Goal: Transaction & Acquisition: Purchase product/service

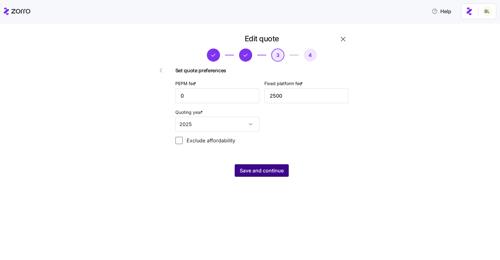
click at [283, 166] on button "Save and continue" at bounding box center [262, 170] width 54 height 13
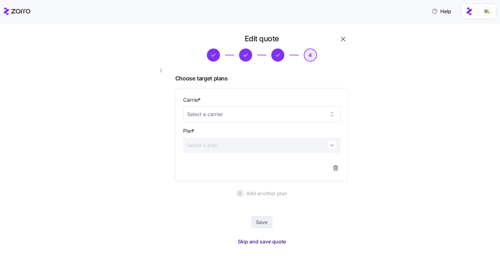
click at [260, 241] on span "Skip and save quote" at bounding box center [262, 242] width 48 height 8
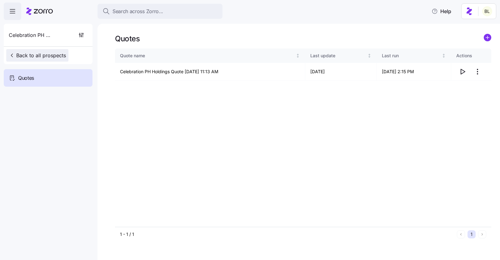
click at [13, 56] on icon "button" at bounding box center [12, 55] width 6 height 6
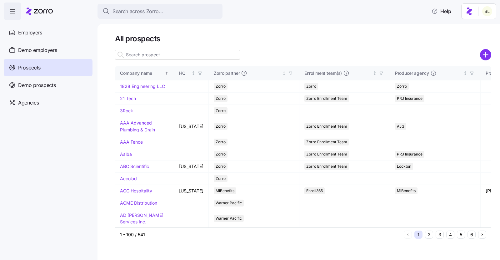
click at [151, 54] on input at bounding box center [177, 55] width 125 height 10
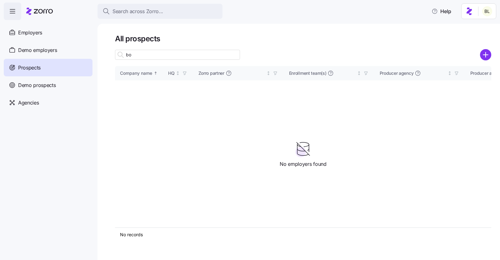
type input "b"
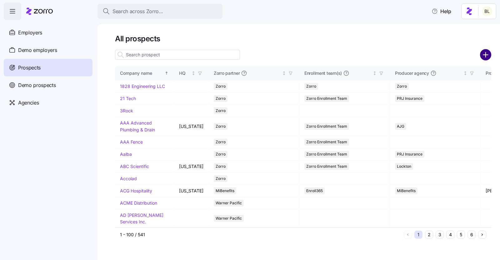
click at [484, 53] on circle "add icon" at bounding box center [486, 55] width 10 height 10
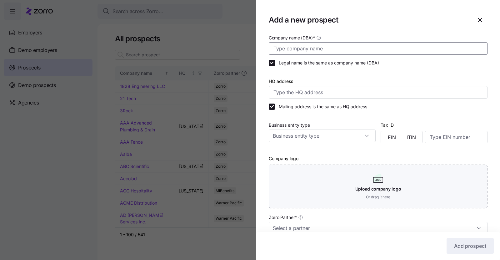
click at [314, 51] on input "Company name (DBA) *" at bounding box center [378, 48] width 219 height 13
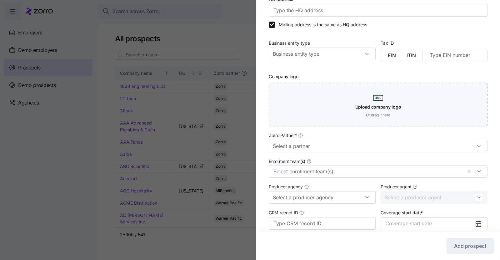
scroll to position [128, 0]
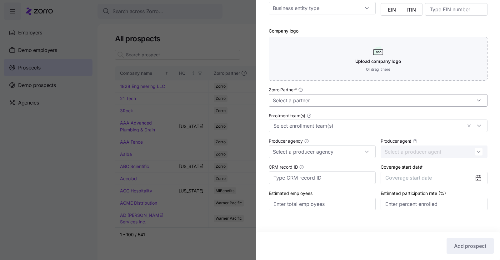
type input "Boxer Property"
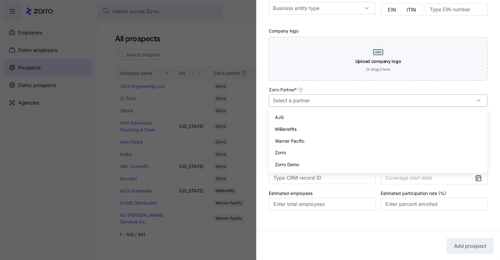
click at [315, 103] on input "Zorro Partner *" at bounding box center [378, 100] width 219 height 13
click at [299, 152] on div "Zorro" at bounding box center [378, 153] width 214 height 12
type input "Zorro"
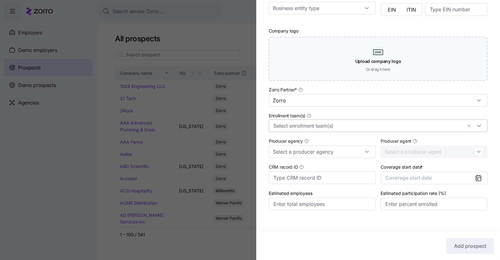
click at [305, 125] on input "Enrollment team(s)" at bounding box center [368, 126] width 189 height 8
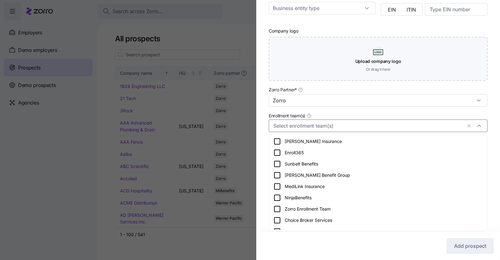
click at [278, 208] on icon at bounding box center [278, 209] width 8 height 8
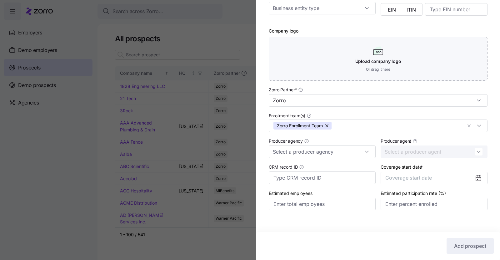
click at [263, 178] on div "Company name (DBA) * Boxer Property Legal name is the same as company name (DBA…" at bounding box center [378, 64] width 244 height 317
click at [317, 153] on input "Producer agency" at bounding box center [322, 151] width 107 height 13
click at [309, 200] on div "Higginbotham" at bounding box center [322, 204] width 102 height 12
type input "Higginbotham"
click at [463, 174] on button "Coverage start date" at bounding box center [434, 178] width 107 height 13
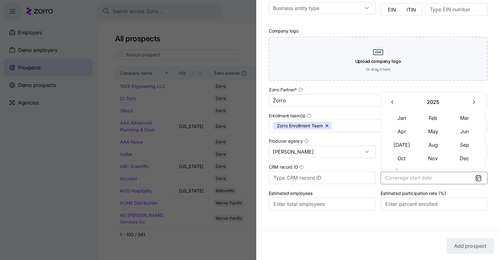
click at [474, 102] on icon "button" at bounding box center [474, 102] width 6 height 6
click at [407, 119] on button "Jan" at bounding box center [401, 117] width 31 height 13
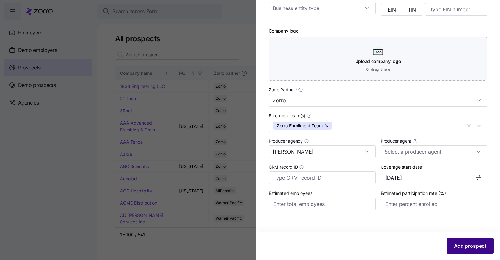
click at [459, 240] on button "Add prospect" at bounding box center [470, 246] width 47 height 16
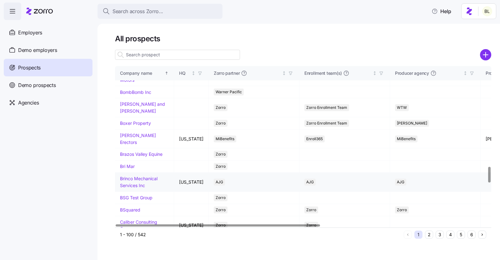
scroll to position [1014, 0]
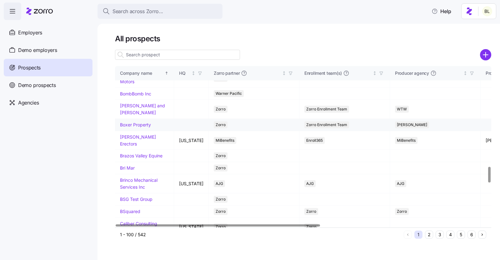
click at [137, 127] on link "Boxer Property" at bounding box center [135, 124] width 31 height 5
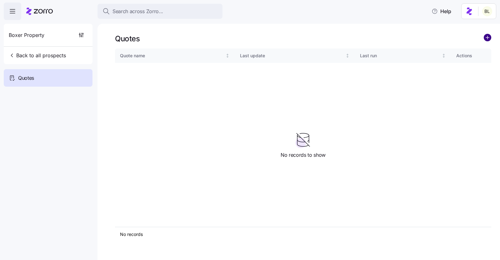
click at [489, 36] on circle "add icon" at bounding box center [487, 37] width 7 height 7
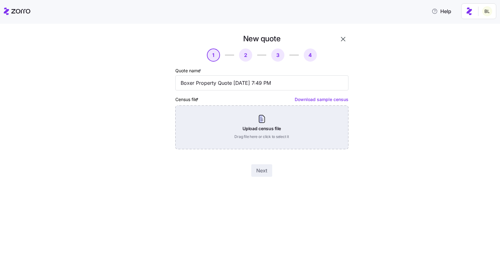
click at [261, 119] on div "Upload census file Drag file here or click to select it" at bounding box center [261, 127] width 173 height 44
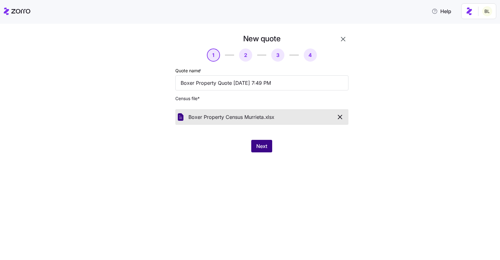
click at [261, 143] on span "Next" at bounding box center [261, 146] width 11 height 8
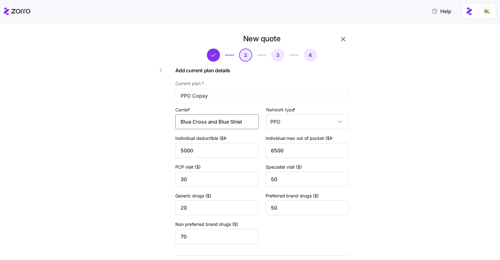
click at [249, 123] on input "Blue Cross and Blue Shield of Texas" at bounding box center [217, 121] width 84 height 15
drag, startPoint x: 184, startPoint y: 123, endPoint x: 257, endPoint y: 128, distance: 74.0
click at [257, 128] on input "Blue Cross and Blue Shield of Texas" at bounding box center [217, 121] width 84 height 15
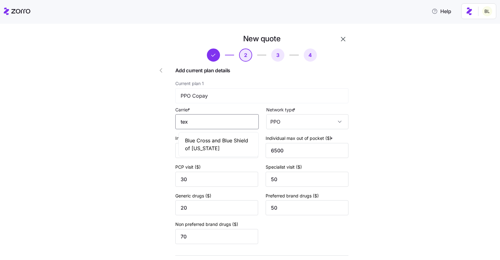
click at [198, 141] on span "Blue Cross and Blue Shield of Texas" at bounding box center [218, 145] width 67 height 16
type input "Blue Cross and Blue Shield of Texas"
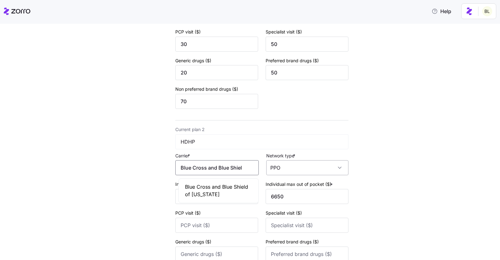
scroll to position [0, 28]
drag, startPoint x: 184, startPoint y: 169, endPoint x: 271, endPoint y: 169, distance: 87.3
click at [271, 169] on div "Carrier * Blue Cross and Blue Shield of Texas Network type * PPO" at bounding box center [261, 164] width 173 height 24
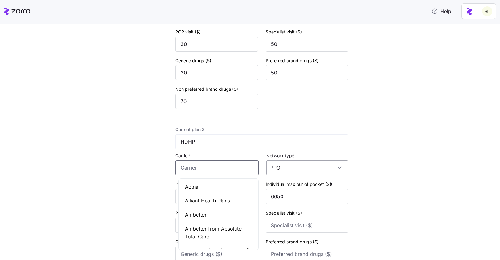
scroll to position [0, 0]
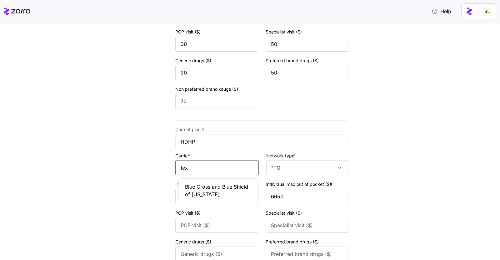
click at [222, 187] on span "Blue Cross and Blue Shield of Texas" at bounding box center [218, 191] width 67 height 16
type input "Blue Cross and Blue Shield of Texas"
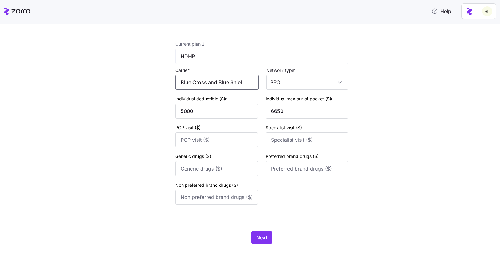
scroll to position [227, 0]
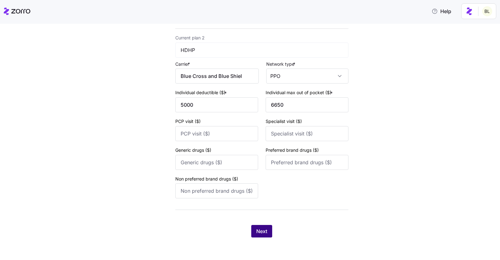
click at [261, 227] on button "Next" at bounding box center [261, 231] width 21 height 13
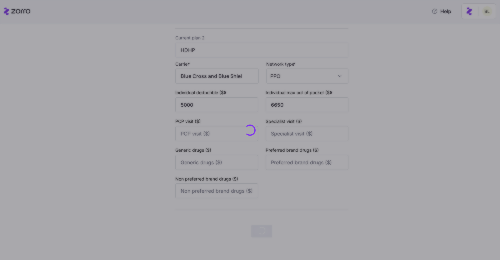
scroll to position [0, 0]
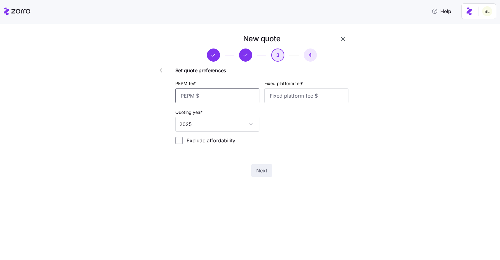
click at [219, 94] on input "PEPM fee *" at bounding box center [217, 95] width 84 height 15
type input "50"
type input "100"
click at [267, 173] on span "Next" at bounding box center [261, 171] width 11 height 8
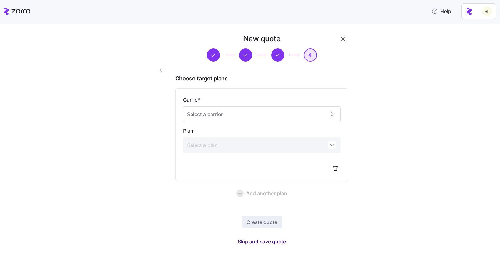
click at [275, 240] on span "Skip and save quote" at bounding box center [262, 242] width 48 height 8
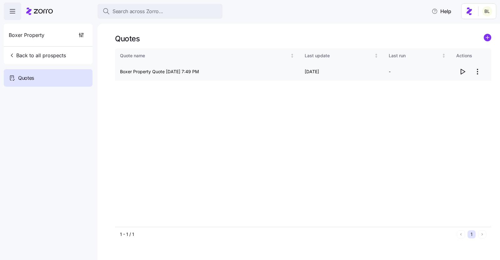
click at [463, 72] on icon "button" at bounding box center [463, 72] width 8 height 8
click at [479, 70] on html "Search across Zorro... Help Boxer Property Back to all prospects Quotes Quotes …" at bounding box center [250, 128] width 500 height 256
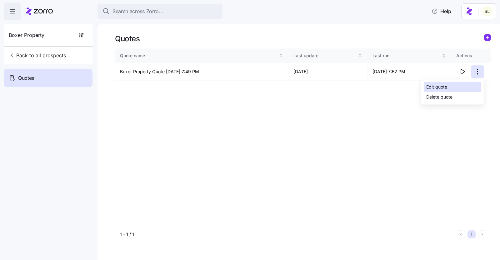
click at [470, 89] on div "Edit quote" at bounding box center [453, 87] width 58 height 10
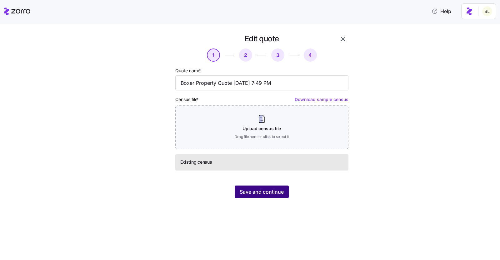
click at [268, 192] on span "Save and continue" at bounding box center [262, 192] width 44 height 8
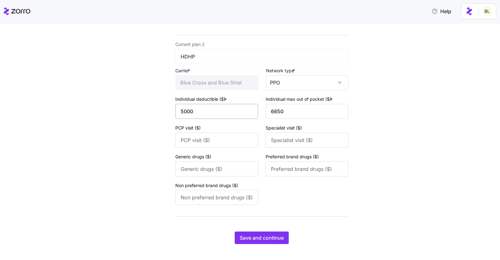
scroll to position [227, 0]
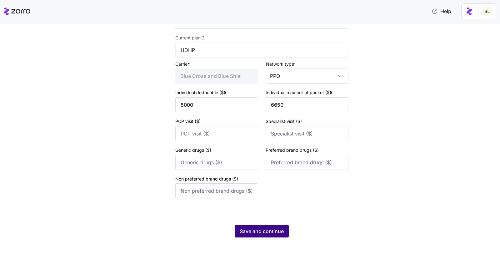
click at [260, 229] on span "Save and continue" at bounding box center [262, 231] width 44 height 8
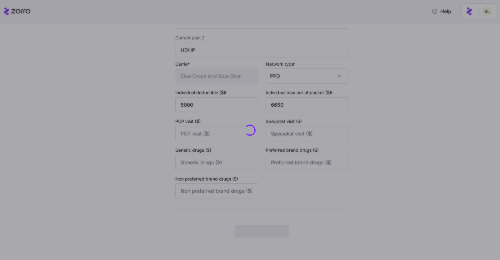
scroll to position [0, 0]
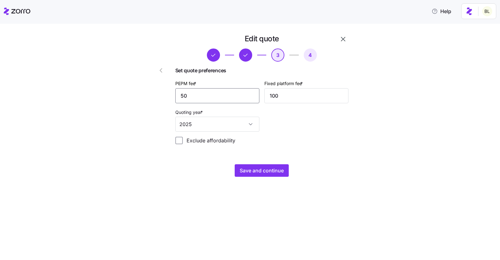
drag, startPoint x: 187, startPoint y: 96, endPoint x: 174, endPoint y: 96, distance: 13.1
click at [174, 96] on div "Edit quote 3 4 Set quote preferences PEPM fee * 50 Fixed platform fee * 100 Quo…" at bounding box center [262, 105] width 178 height 148
type input "30"
click at [250, 164] on div "Edit quote 3 4 Set quote preferences PEPM fee * 30 Fixed platform fee * 100 Quo…" at bounding box center [262, 105] width 178 height 148
click at [247, 170] on span "Save and continue" at bounding box center [262, 171] width 44 height 8
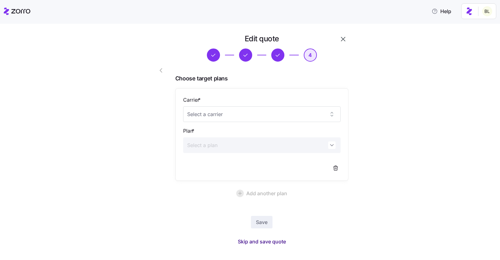
click at [273, 240] on span "Skip and save quote" at bounding box center [262, 242] width 48 height 8
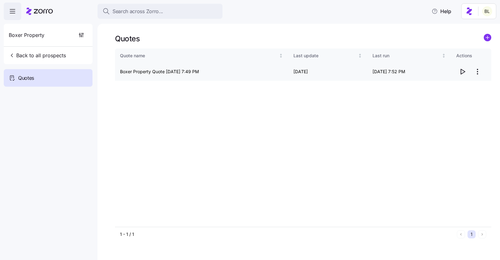
click at [464, 71] on icon "button" at bounding box center [463, 72] width 8 height 8
click at [51, 59] on button "Back to all prospects" at bounding box center [37, 55] width 62 height 13
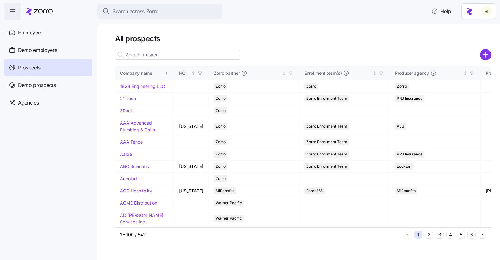
click at [144, 56] on input at bounding box center [177, 55] width 125 height 10
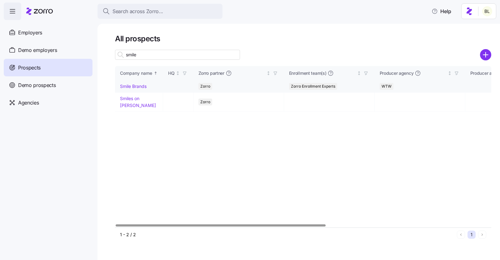
type input "smile"
click at [139, 86] on link "Smile Brands" at bounding box center [133, 86] width 27 height 5
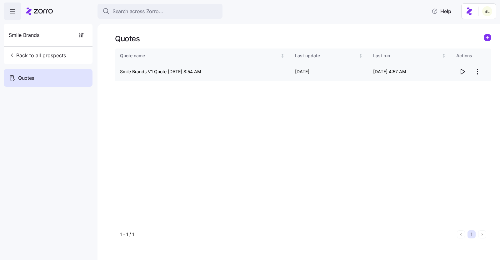
click at [464, 70] on icon "button" at bounding box center [463, 72] width 8 height 8
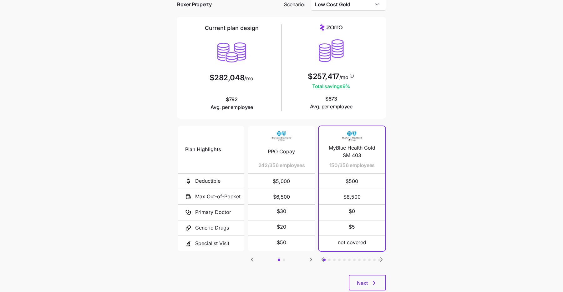
scroll to position [49, 0]
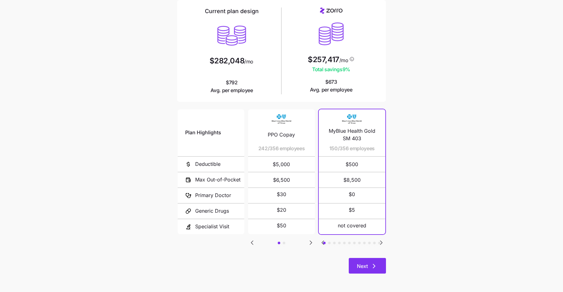
click at [358, 272] on button "Next" at bounding box center [367, 266] width 37 height 16
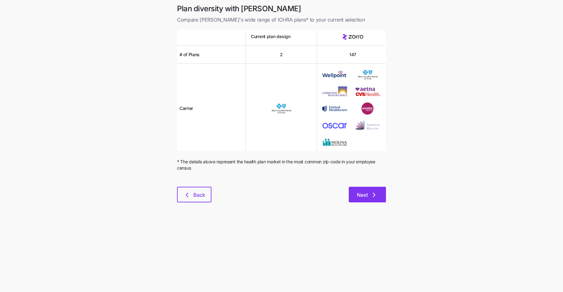
click at [362, 194] on span "Next" at bounding box center [362, 195] width 11 height 8
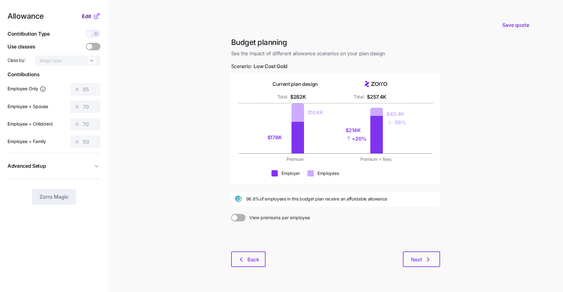
click at [89, 18] on span "Edit" at bounding box center [86, 17] width 9 height 8
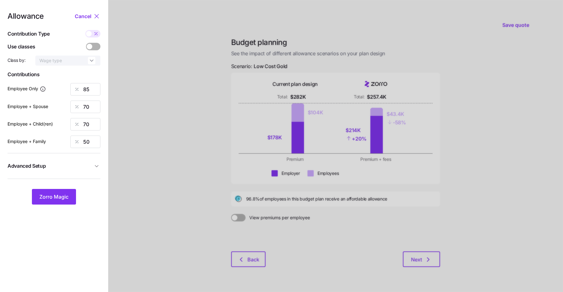
click at [95, 32] on icon at bounding box center [96, 33] width 5 height 5
click at [85, 30] on input "checkbox" at bounding box center [85, 30] width 0 height 0
type input "544"
type input "896"
type input "729"
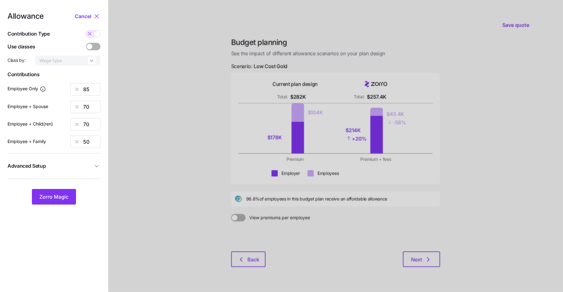
type input "841"
click at [86, 88] on input "544" at bounding box center [85, 89] width 30 height 13
type input "500"
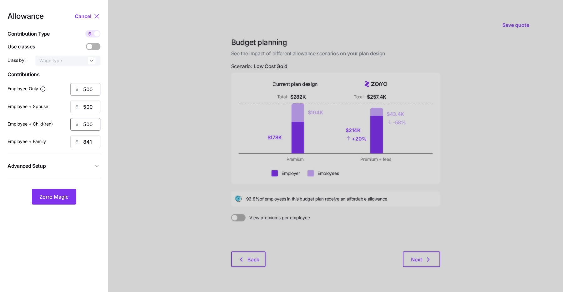
type input "500"
click at [67, 166] on span "Advanced Setup" at bounding box center [50, 166] width 85 height 8
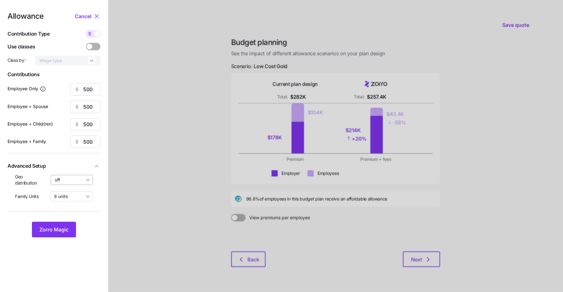
click at [73, 181] on input "off" at bounding box center [72, 180] width 43 height 10
click at [72, 216] on span "By state (15)" at bounding box center [70, 216] width 26 height 7
type input "By state (15)"
click at [63, 228] on span "Zorro Magic" at bounding box center [53, 230] width 29 height 8
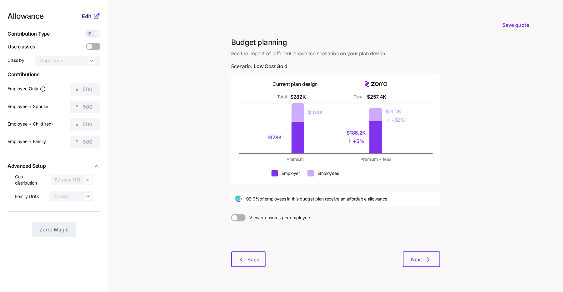
click at [90, 17] on span "Edit" at bounding box center [86, 17] width 9 height 8
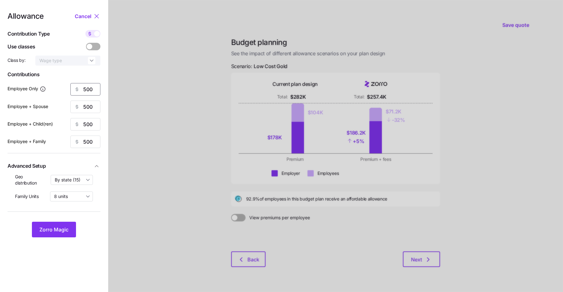
click at [86, 89] on input "500" at bounding box center [85, 89] width 30 height 13
type input "450"
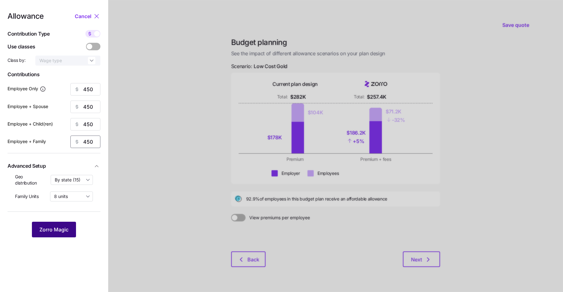
type input "450"
click at [61, 228] on span "Zorro Magic" at bounding box center [53, 230] width 29 height 8
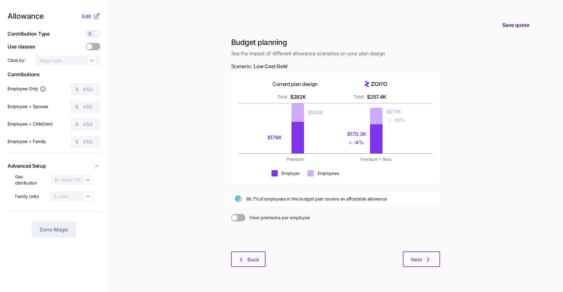
click at [520, 25] on span "Save quote" at bounding box center [515, 25] width 27 height 8
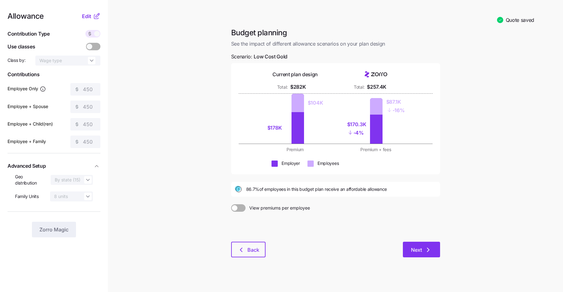
click at [426, 245] on button "Next" at bounding box center [421, 250] width 37 height 16
click at [422, 250] on span "Next" at bounding box center [416, 250] width 11 height 8
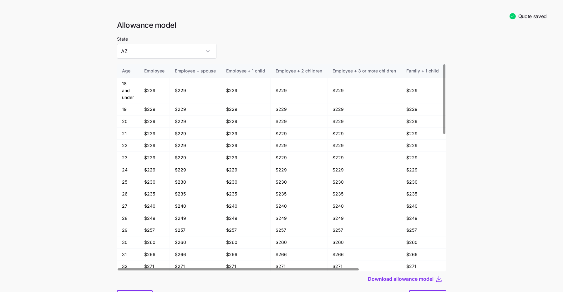
scroll to position [33, 0]
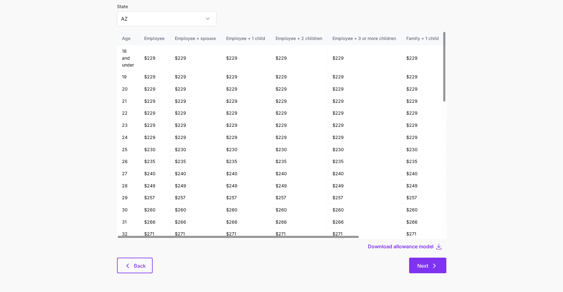
click at [417, 267] on span "Next" at bounding box center [422, 266] width 11 height 8
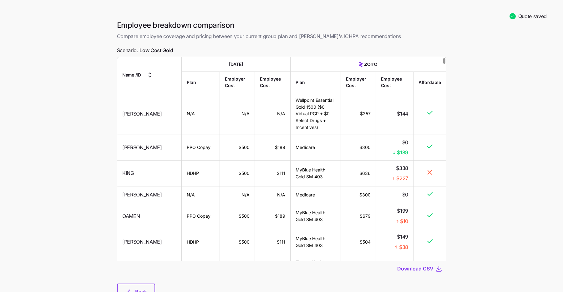
click at [443, 59] on div at bounding box center [444, 61] width 2 height 6
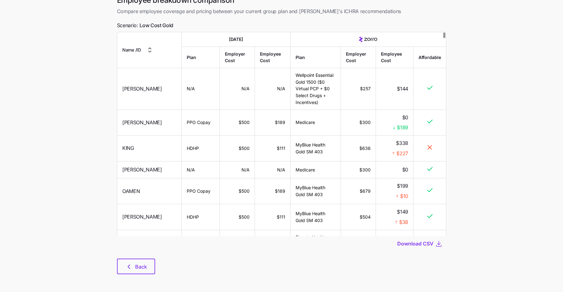
scroll to position [26, 0]
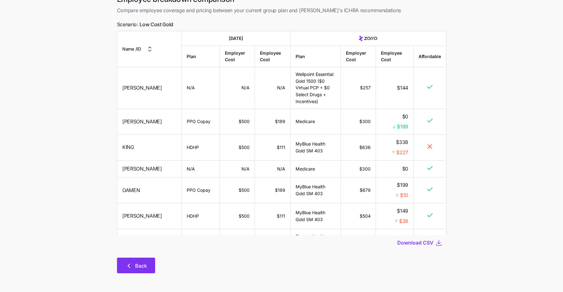
click at [133, 262] on span "Back" at bounding box center [136, 266] width 22 height 8
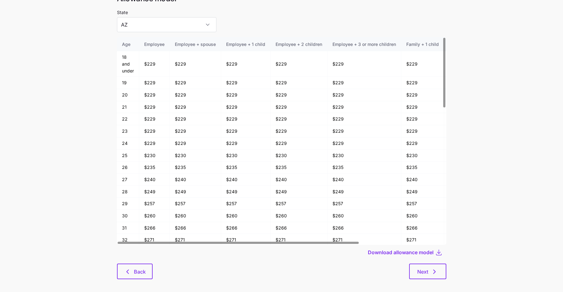
scroll to position [33, 0]
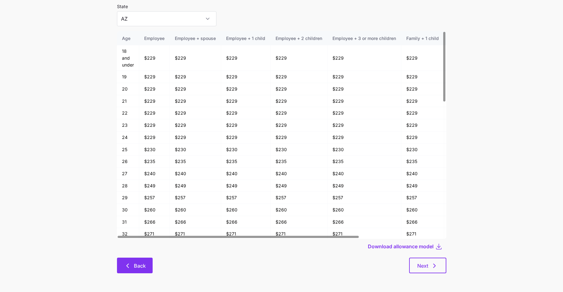
click at [134, 265] on span "Back" at bounding box center [140, 266] width 12 height 8
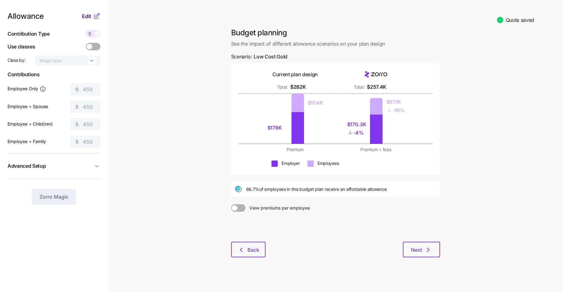
click at [89, 18] on span "Edit" at bounding box center [86, 17] width 9 height 8
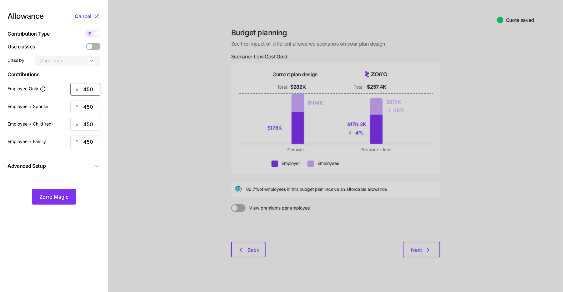
click at [87, 89] on input "450" at bounding box center [85, 89] width 30 height 13
type input "475"
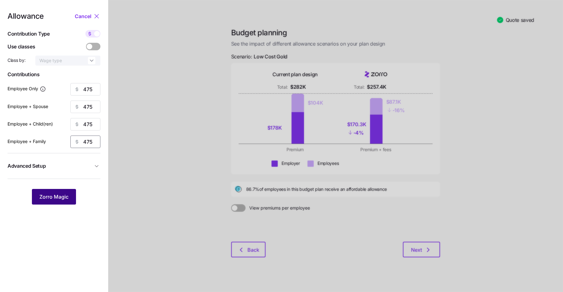
type input "475"
click at [52, 199] on span "Zorro Magic" at bounding box center [53, 197] width 29 height 8
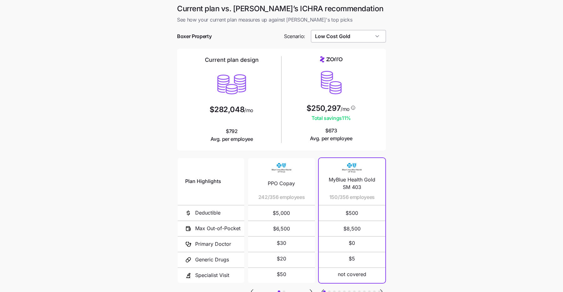
click at [350, 34] on input "Low Cost Gold" at bounding box center [348, 36] width 75 height 13
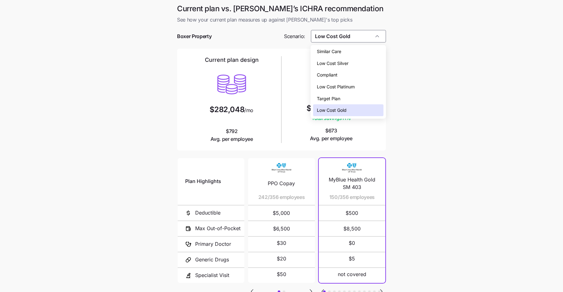
click at [348, 63] on span "Low Cost Silver" at bounding box center [333, 63] width 32 height 7
type input "Low Cost Silver"
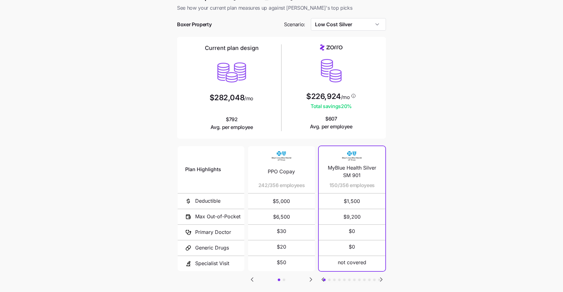
scroll to position [13, 0]
click at [382, 276] on icon "Go to next slide" at bounding box center [382, 280] width 8 height 8
click at [322, 277] on icon "Go to previous slide" at bounding box center [323, 280] width 8 height 8
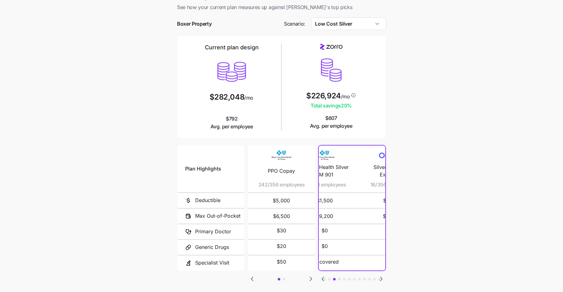
click at [322, 277] on icon "Go to previous slide" at bounding box center [323, 280] width 8 height 8
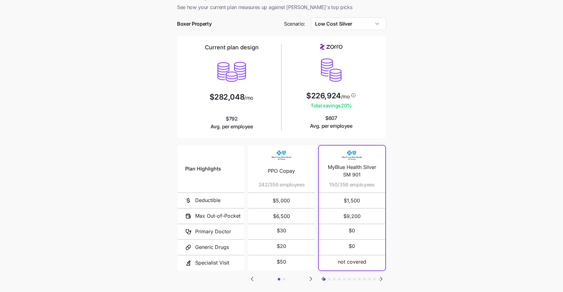
scroll to position [49, 0]
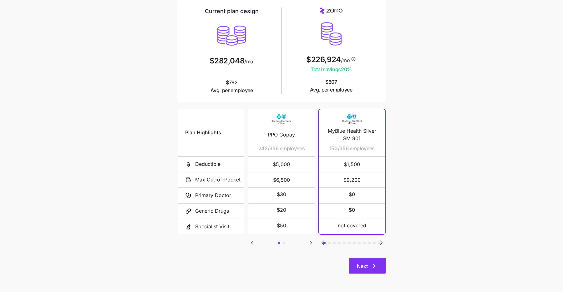
click at [374, 269] on icon "button" at bounding box center [374, 267] width 8 height 8
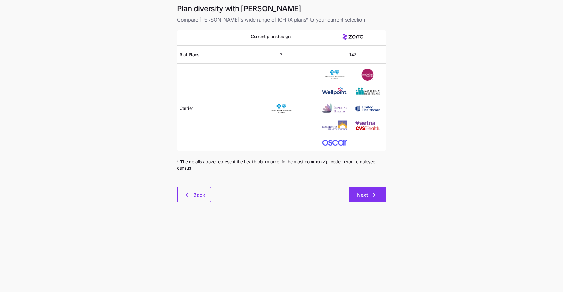
click at [378, 196] on button "Next" at bounding box center [367, 195] width 37 height 16
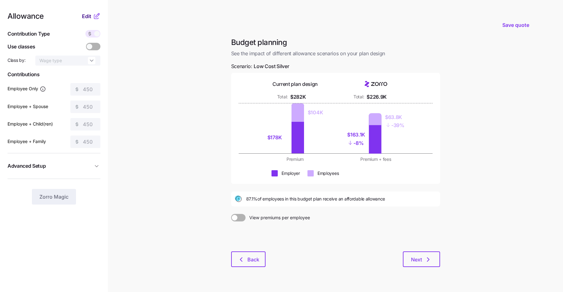
click at [91, 16] on span "Edit" at bounding box center [86, 17] width 9 height 8
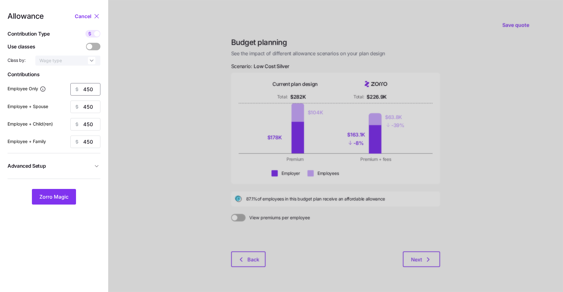
click at [86, 93] on input "450" at bounding box center [85, 89] width 30 height 13
type input "475"
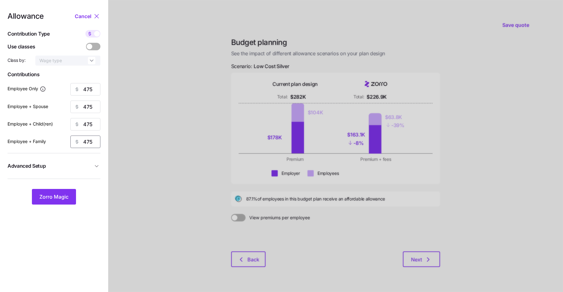
type input "475"
click at [65, 171] on button "Advanced Setup" at bounding box center [54, 166] width 93 height 15
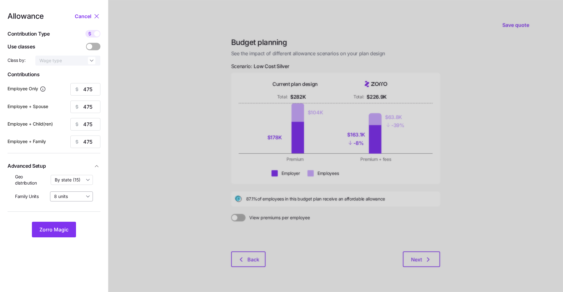
click at [71, 198] on input "8 units" at bounding box center [71, 197] width 43 height 10
click at [69, 221] on span "4 units" at bounding box center [63, 222] width 14 height 7
type input "4 units"
click at [60, 231] on span "Zorro Magic" at bounding box center [53, 230] width 29 height 8
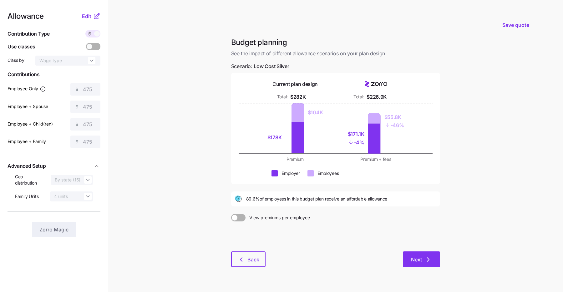
click at [413, 263] on span "Next" at bounding box center [416, 260] width 11 height 8
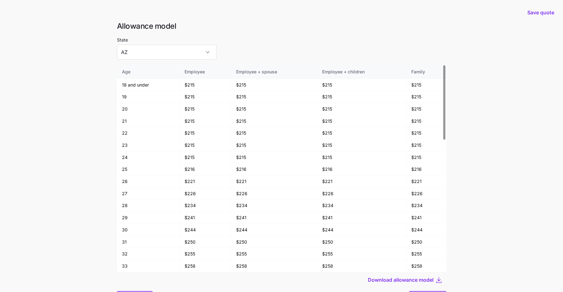
scroll to position [33, 0]
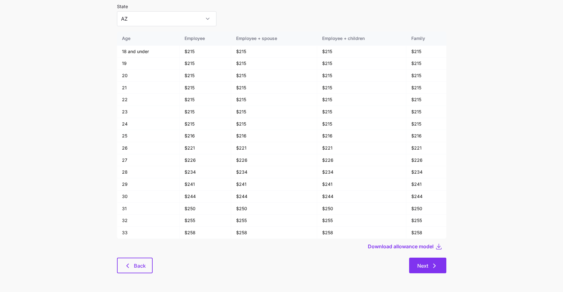
click at [434, 265] on icon "button" at bounding box center [435, 266] width 8 height 8
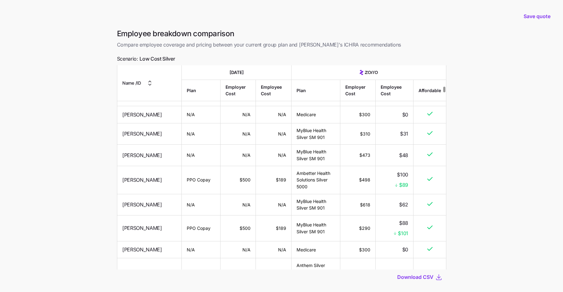
scroll to position [34, 0]
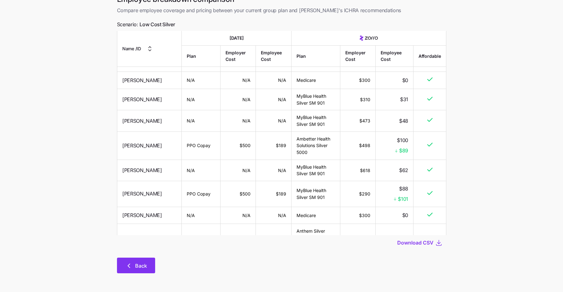
click at [129, 269] on icon "button" at bounding box center [129, 266] width 8 height 8
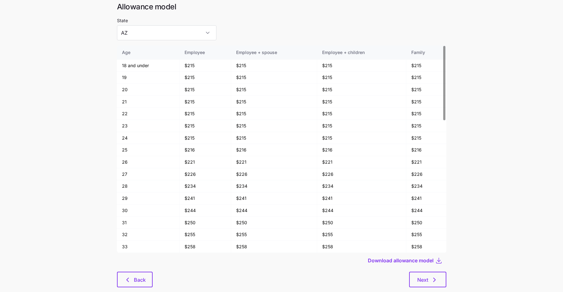
scroll to position [33, 0]
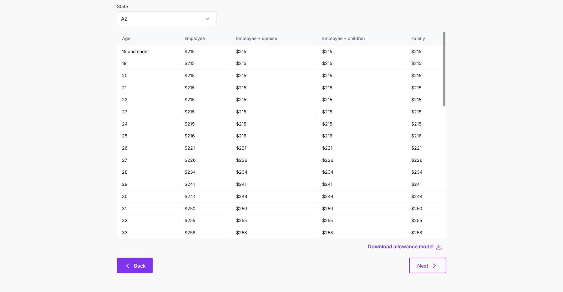
click at [129, 264] on icon "button" at bounding box center [128, 266] width 8 height 8
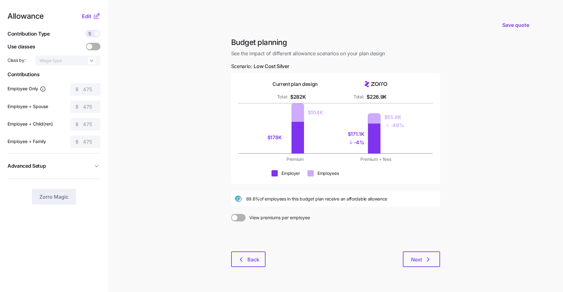
click at [84, 13] on div "Edit" at bounding box center [91, 17] width 18 height 8
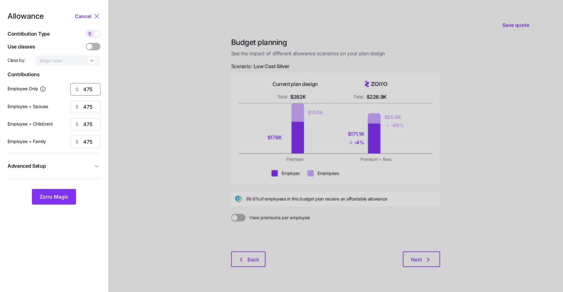
click at [86, 89] on input "475" at bounding box center [85, 89] width 30 height 13
type input "480"
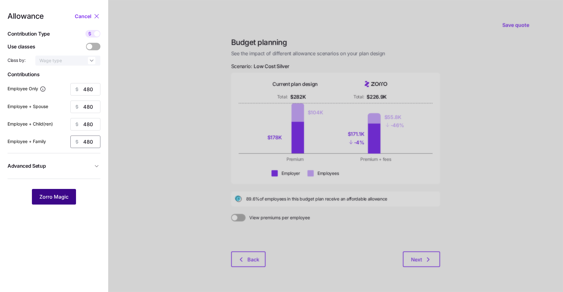
type input "480"
click at [63, 202] on button "Zorro Magic" at bounding box center [54, 197] width 44 height 16
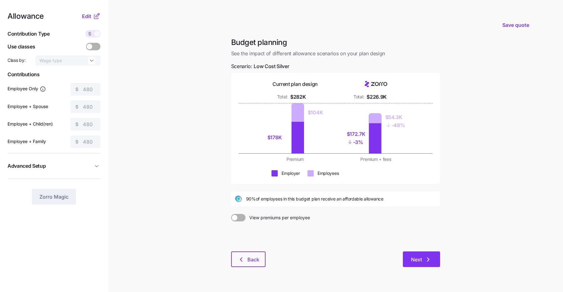
click at [427, 257] on icon "button" at bounding box center [428, 260] width 8 height 8
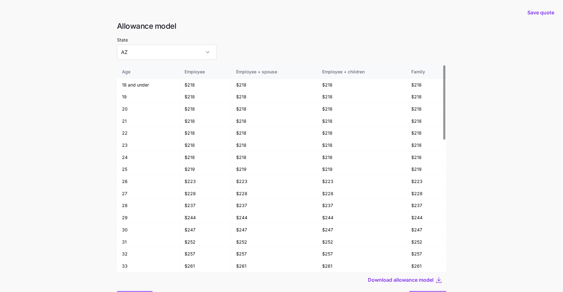
scroll to position [33, 0]
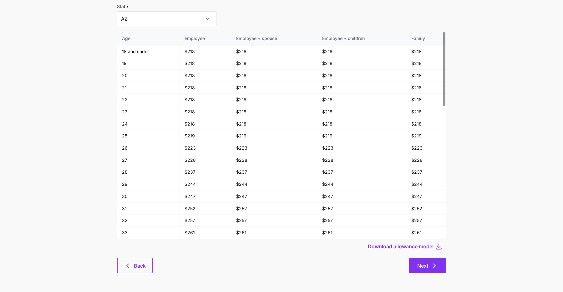
click at [427, 264] on span "Next" at bounding box center [422, 266] width 11 height 8
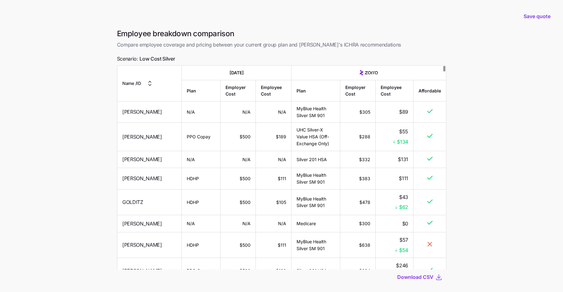
click at [445, 66] on div at bounding box center [444, 69] width 2 height 6
click at [535, 14] on span "Save quote" at bounding box center [537, 17] width 27 height 8
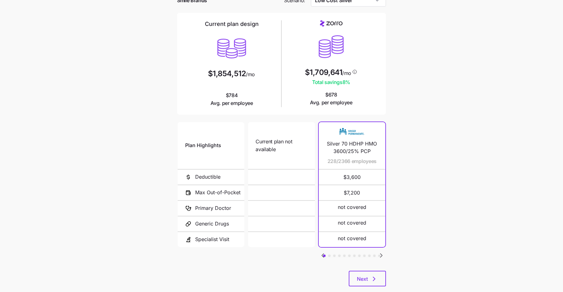
scroll to position [49, 0]
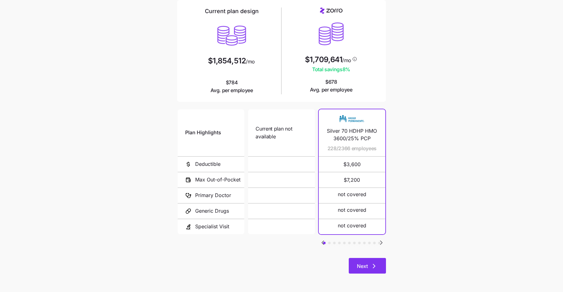
click at [375, 265] on icon "button" at bounding box center [374, 267] width 8 height 8
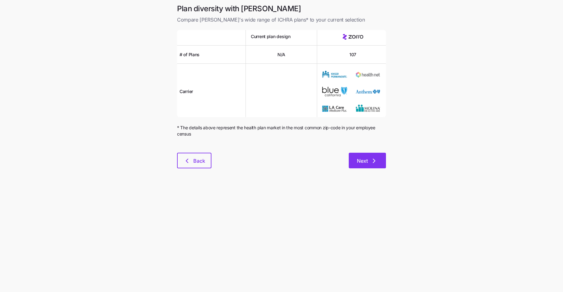
click at [368, 158] on span "Next" at bounding box center [367, 161] width 21 height 8
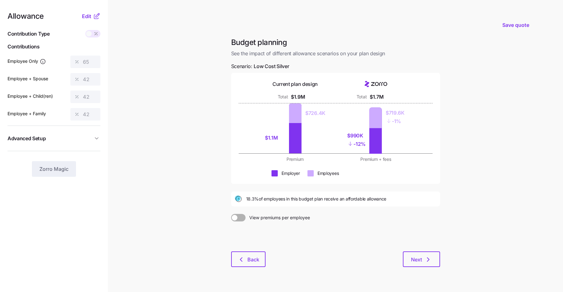
click at [237, 215] on div at bounding box center [238, 218] width 14 height 8
click at [231, 214] on input "View premiums per employee" at bounding box center [231, 214] width 0 height 0
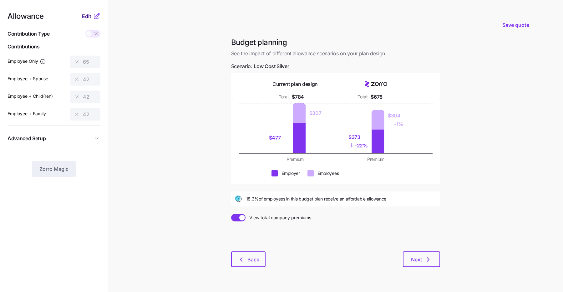
click at [92, 13] on button "Edit" at bounding box center [87, 17] width 11 height 8
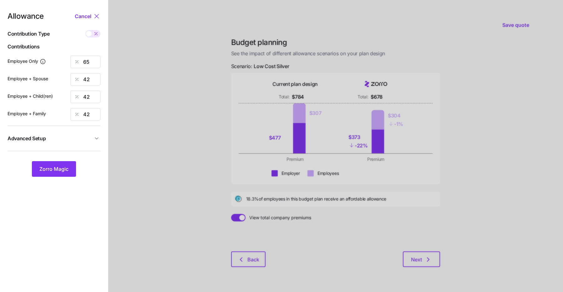
click at [94, 33] on icon at bounding box center [96, 33] width 5 height 5
click at [85, 30] on input "checkbox" at bounding box center [85, 30] width 0 height 0
type input "358"
type input "463"
type input "403"
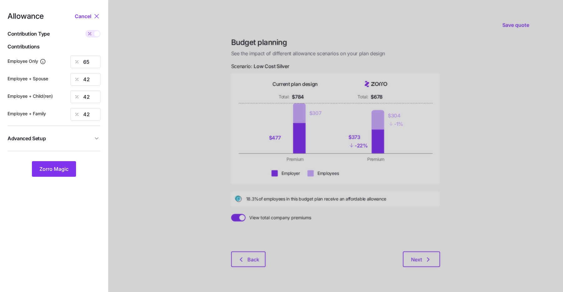
type input "635"
click at [93, 33] on span at bounding box center [89, 34] width 9 height 8
click at [85, 30] on input "checkbox" at bounding box center [85, 30] width 0 height 0
type input "65"
type input "42"
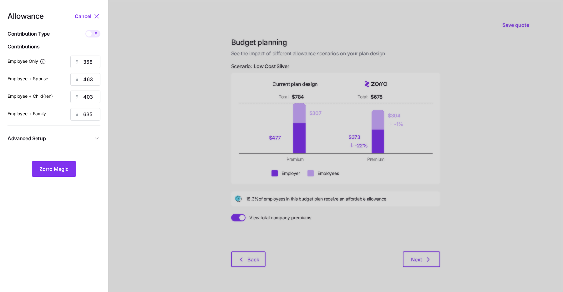
type input "42"
click at [94, 33] on icon at bounding box center [96, 33] width 5 height 5
click at [85, 30] on input "checkbox" at bounding box center [85, 30] width 0 height 0
type input "358"
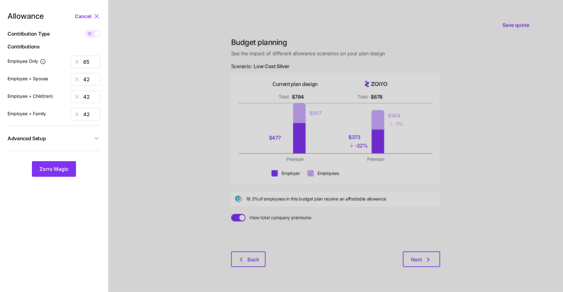
type input "463"
type input "403"
type input "635"
click at [92, 34] on icon at bounding box center [89, 33] width 5 height 5
click at [85, 30] on input "checkbox" at bounding box center [85, 30] width 0 height 0
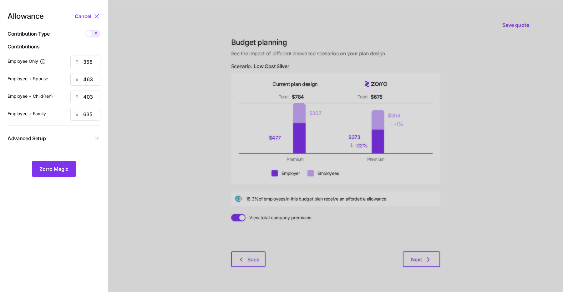
type input "65"
type input "42"
click at [84, 61] on input "65" at bounding box center [85, 62] width 30 height 13
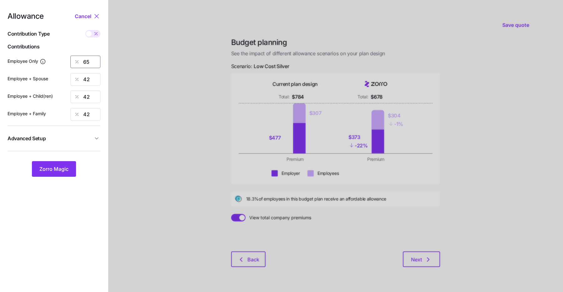
click at [84, 61] on input "65" at bounding box center [85, 62] width 30 height 13
type input "80"
type input "55"
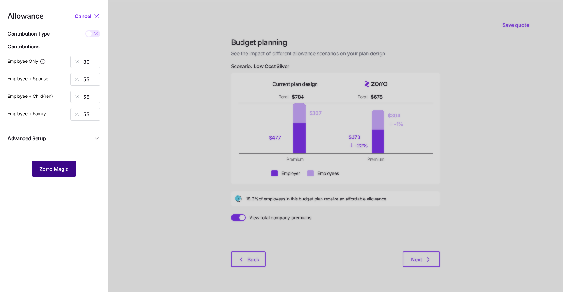
click at [61, 170] on span "Zorro Magic" at bounding box center [53, 169] width 29 height 8
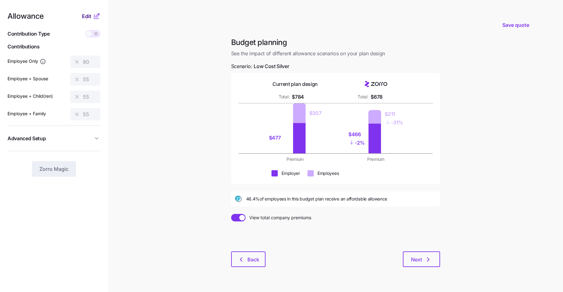
click at [87, 18] on span "Edit" at bounding box center [86, 17] width 9 height 8
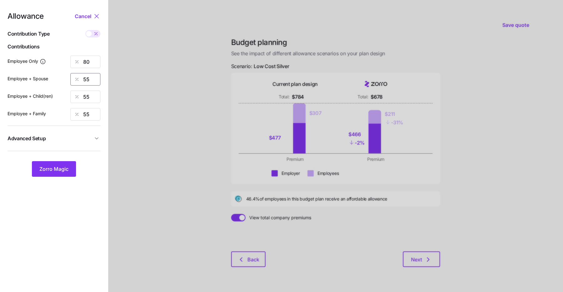
click at [85, 81] on input "55" at bounding box center [85, 79] width 30 height 13
type input "57"
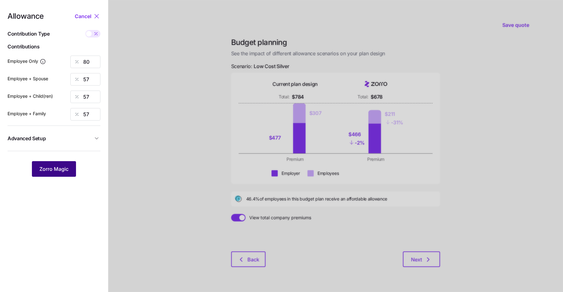
click at [67, 166] on span "Zorro Magic" at bounding box center [53, 169] width 29 height 8
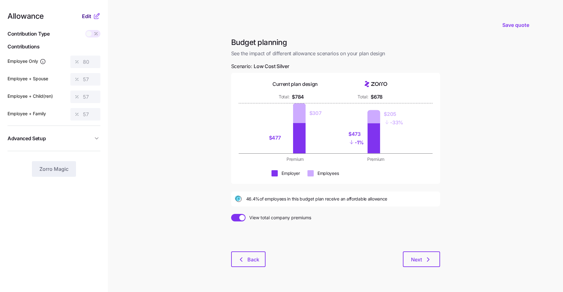
click at [89, 16] on span "Edit" at bounding box center [86, 17] width 9 height 8
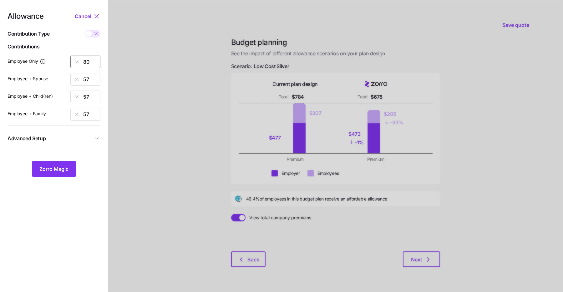
click at [90, 63] on input "80" at bounding box center [85, 62] width 30 height 13
click at [66, 165] on button "Zorro Magic" at bounding box center [54, 169] width 44 height 16
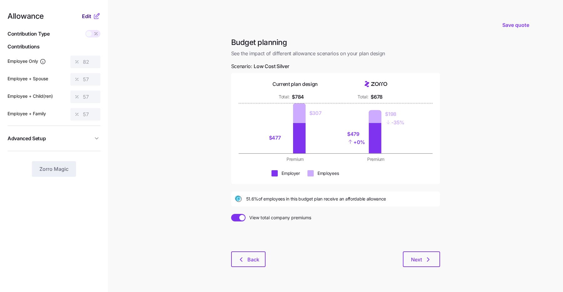
click at [89, 16] on span "Edit" at bounding box center [86, 17] width 9 height 8
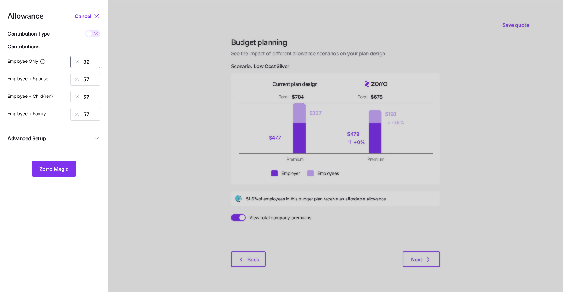
click at [91, 62] on input "82" at bounding box center [85, 62] width 30 height 13
type input "81"
click at [68, 165] on button "Zorro Magic" at bounding box center [54, 169] width 44 height 16
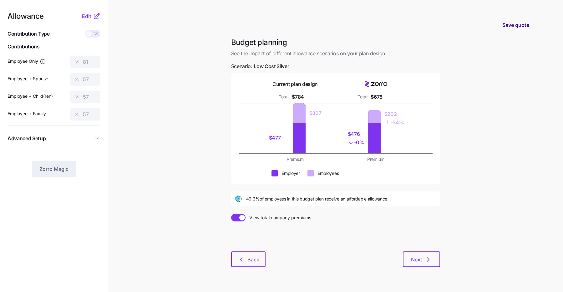
click at [508, 27] on span "Save quote" at bounding box center [515, 25] width 27 height 8
